Goal: Information Seeking & Learning: Get advice/opinions

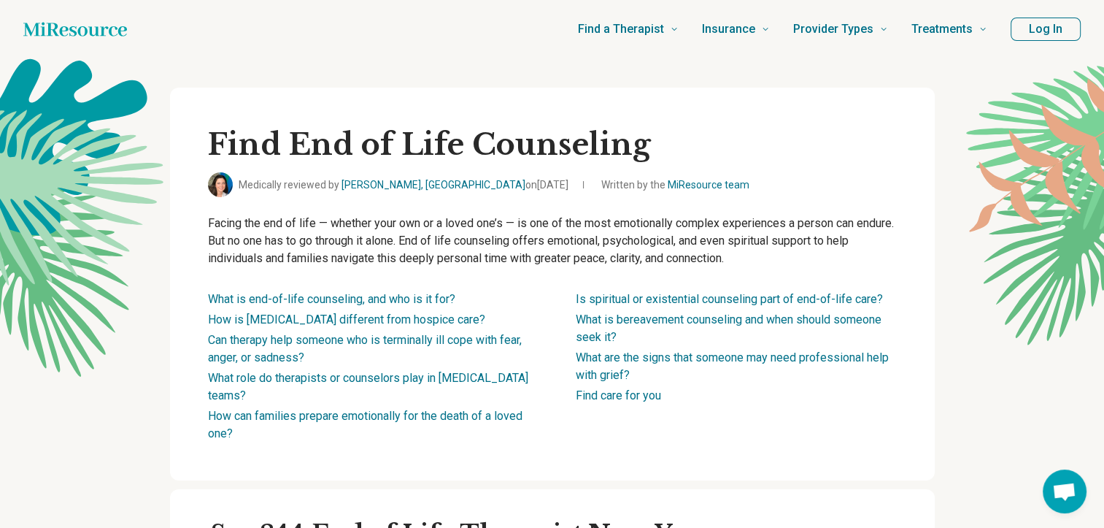
click at [258, 349] on li "Can therapy help someone who is terminally ill cope with fear, anger, or sadnes…" at bounding box center [368, 348] width 321 height 35
click at [257, 337] on link "Can therapy help someone who is terminally ill cope with fear, anger, or sadnes…" at bounding box center [365, 348] width 314 height 31
click at [631, 399] on link "Find care for you" at bounding box center [618, 395] width 85 height 14
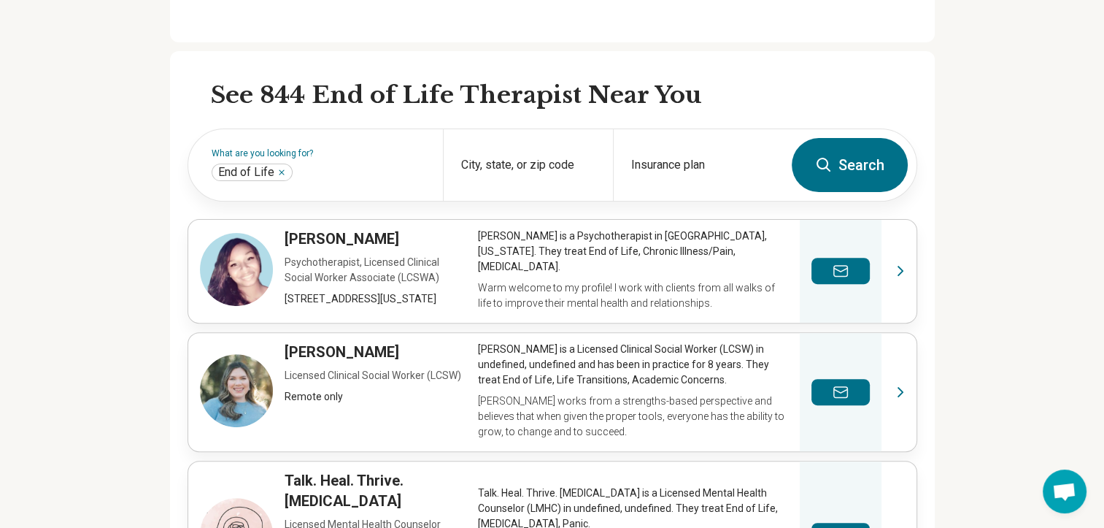
scroll to position [475, 0]
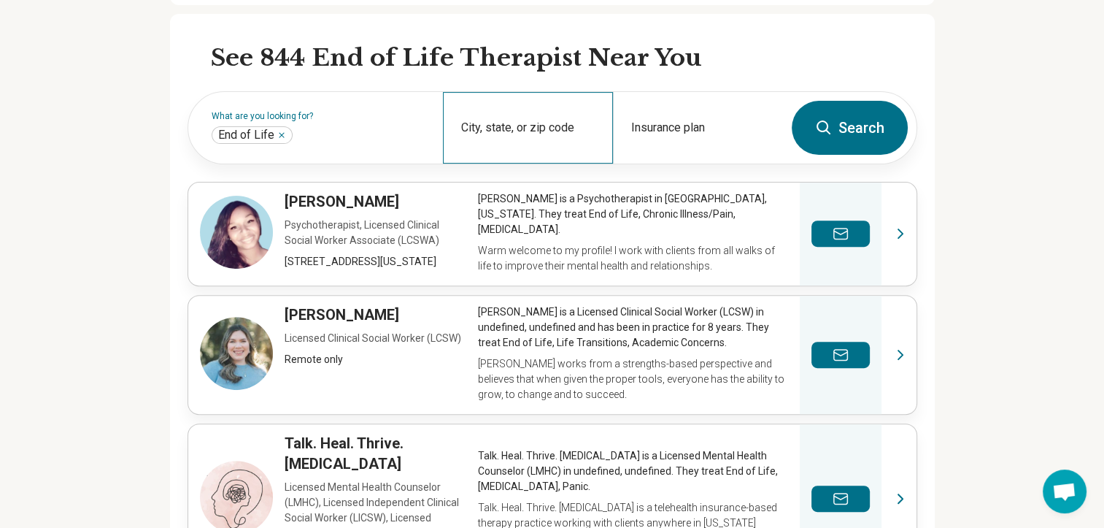
click at [502, 127] on div "City, state, or zip code" at bounding box center [528, 128] width 170 height 72
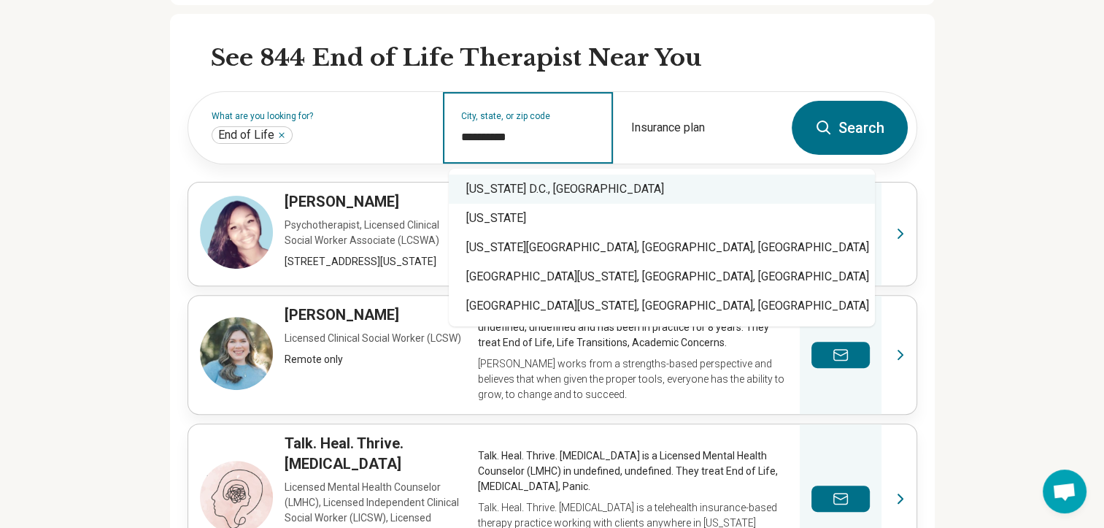
click at [505, 191] on div "[US_STATE] D.C., [GEOGRAPHIC_DATA]" at bounding box center [662, 188] width 426 height 29
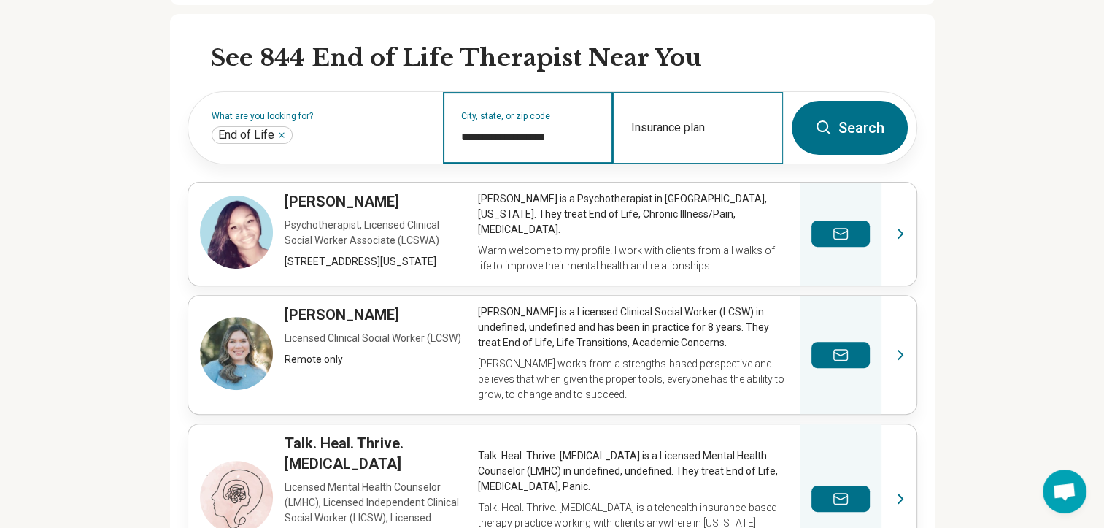
type input "**********"
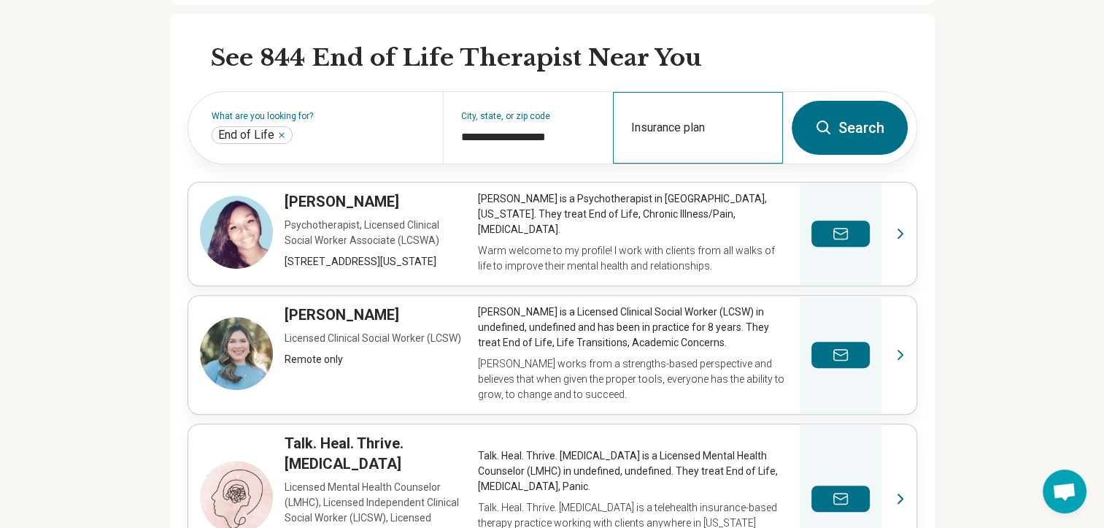
click at [709, 127] on div "Insurance plan" at bounding box center [698, 128] width 170 height 72
click at [839, 124] on button "Search" at bounding box center [850, 128] width 116 height 54
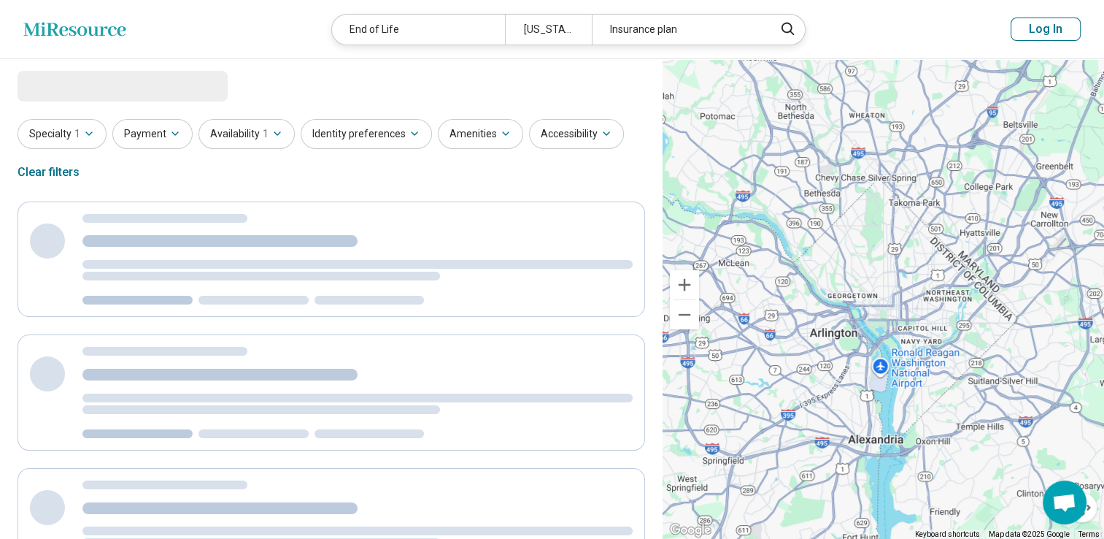
select select "***"
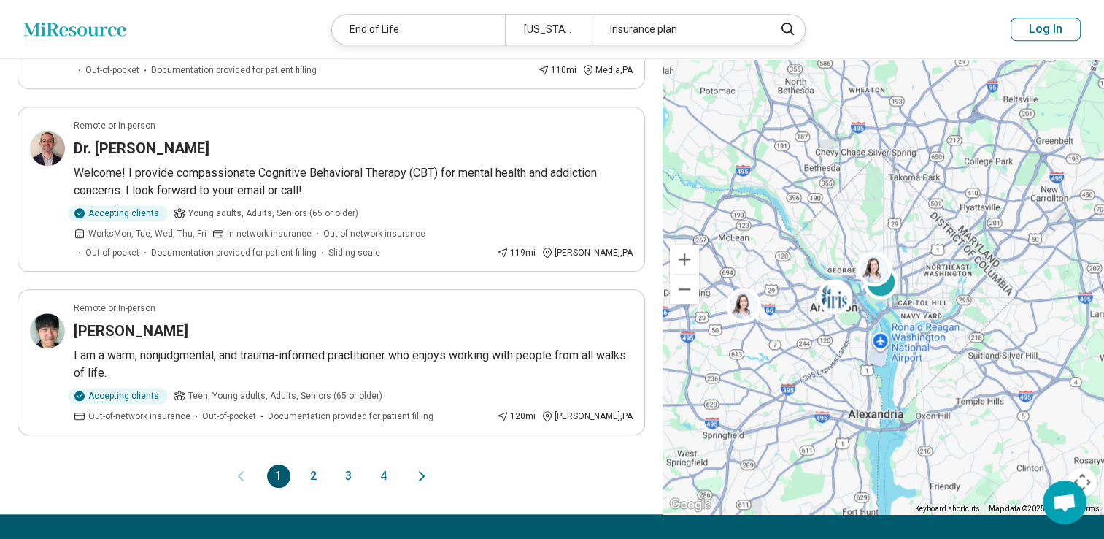
scroll to position [1422, 0]
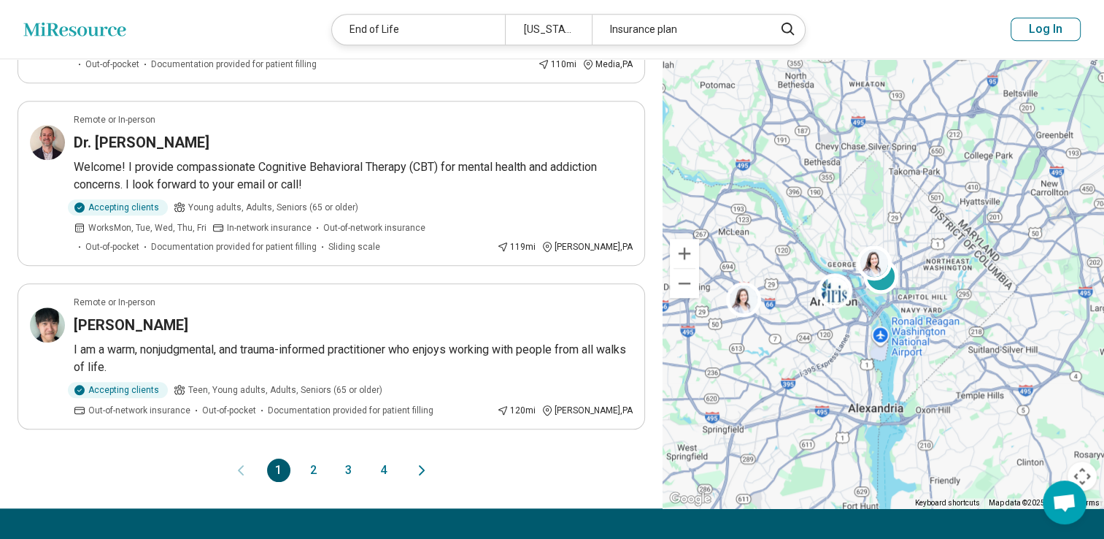
click at [309, 458] on button "2" at bounding box center [313, 469] width 23 height 23
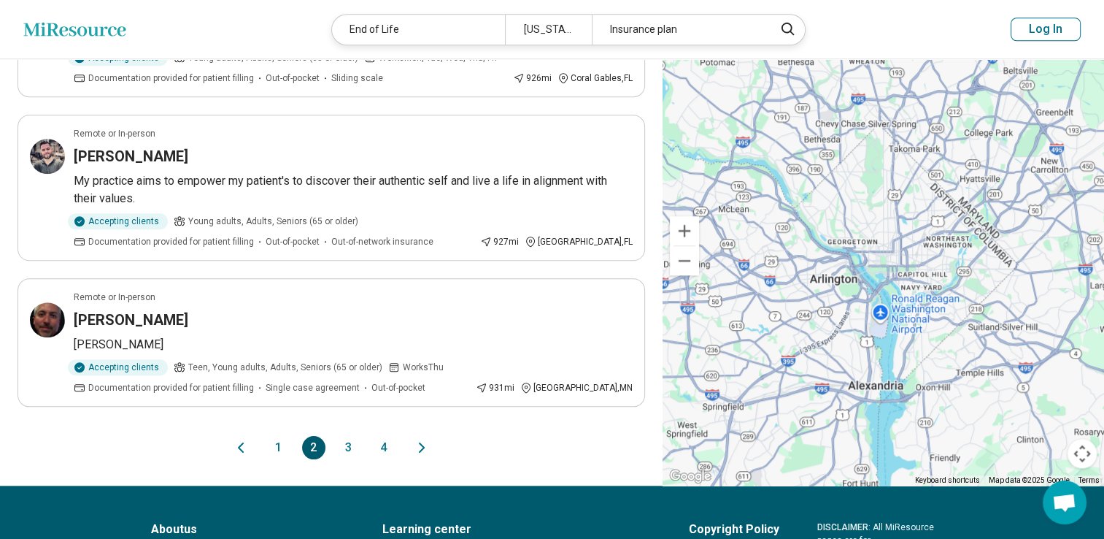
scroll to position [1461, 0]
